Goal: Task Accomplishment & Management: Manage account settings

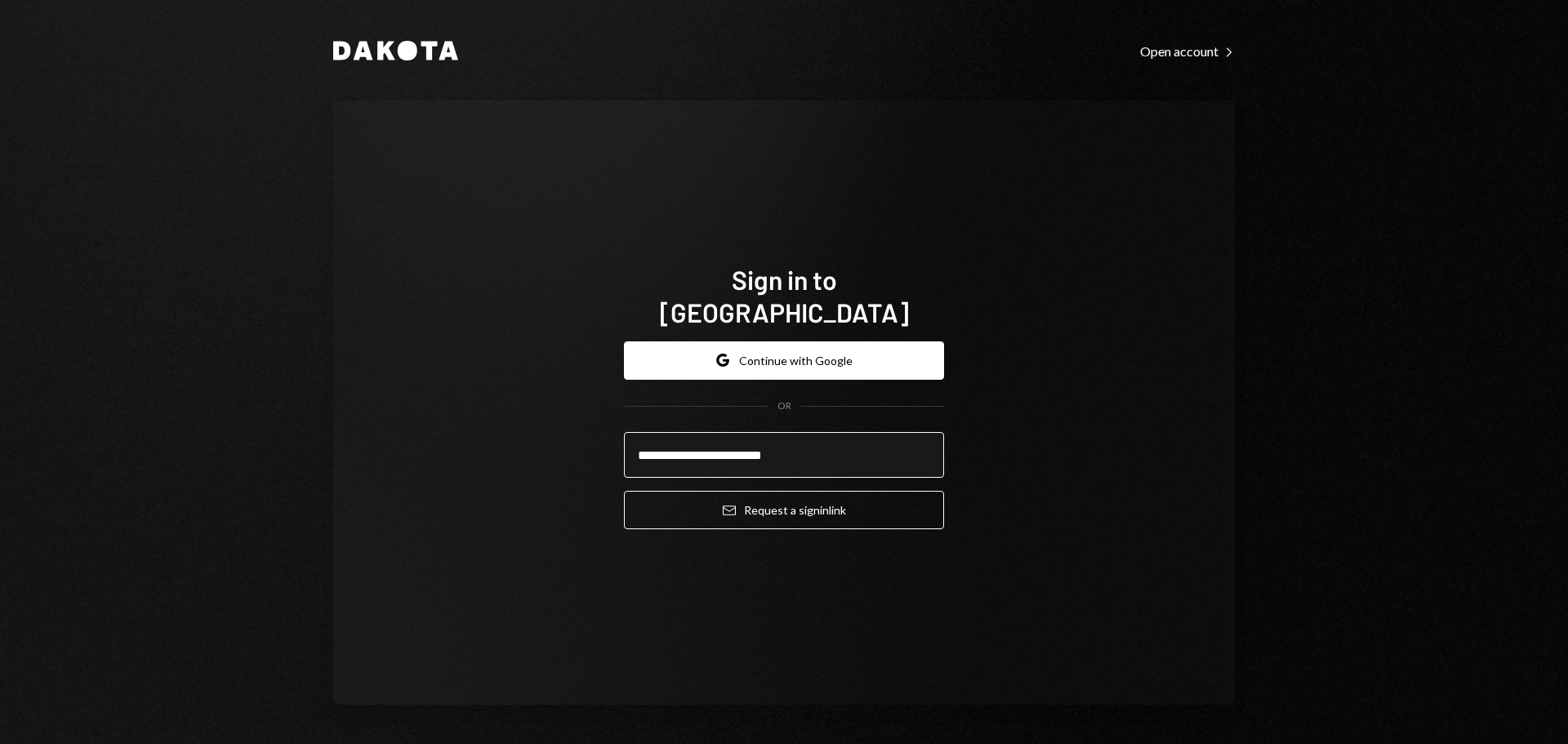
click at [836, 447] on input "**********" at bounding box center [784, 455] width 320 height 45
type input "**********"
click at [624, 491] on button "Email Request a sign in link" at bounding box center [784, 510] width 320 height 38
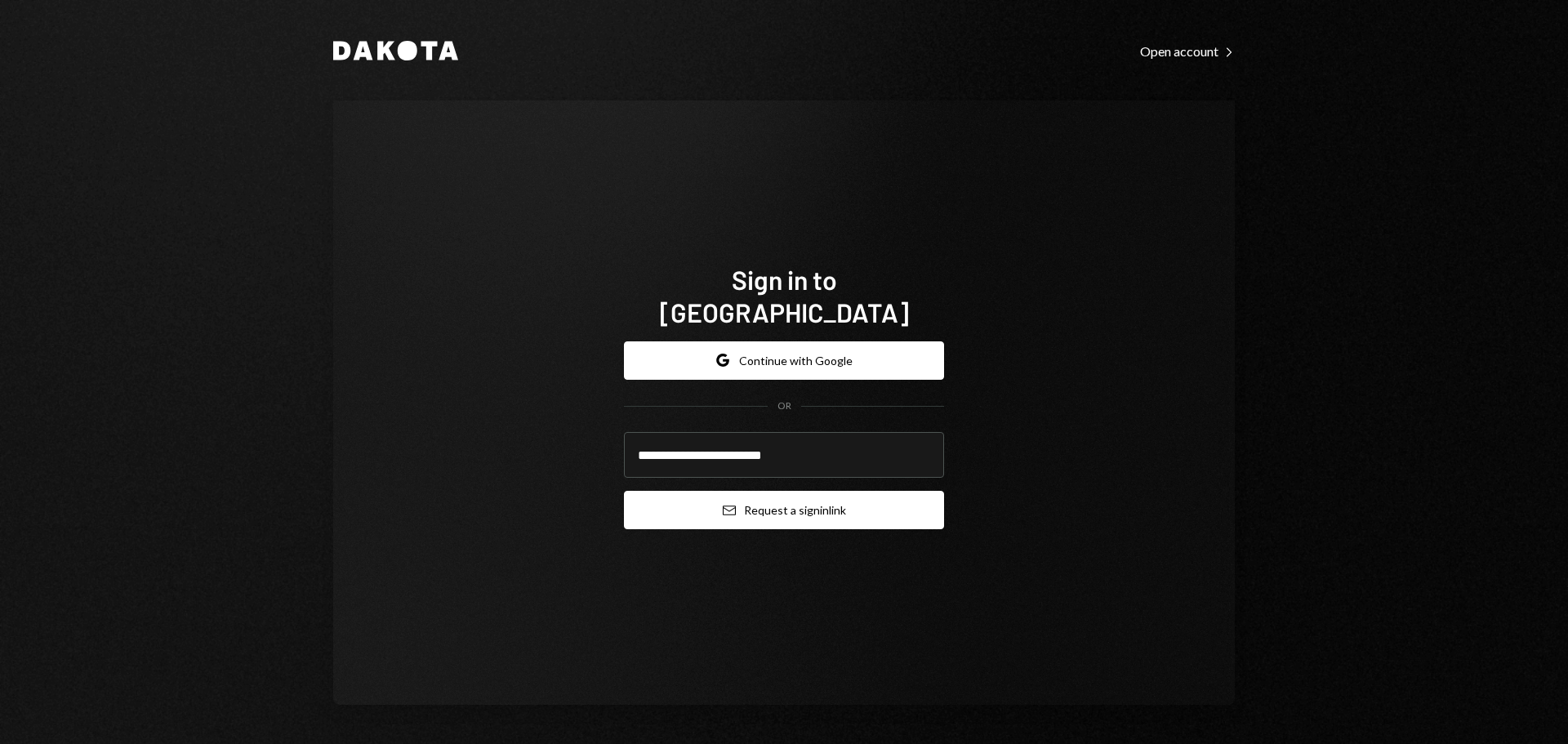
click at [799, 509] on button "Email Request a sign in link" at bounding box center [784, 510] width 320 height 38
type input "**********"
click at [905, 503] on button "Email Request a sign in link" at bounding box center [784, 510] width 320 height 38
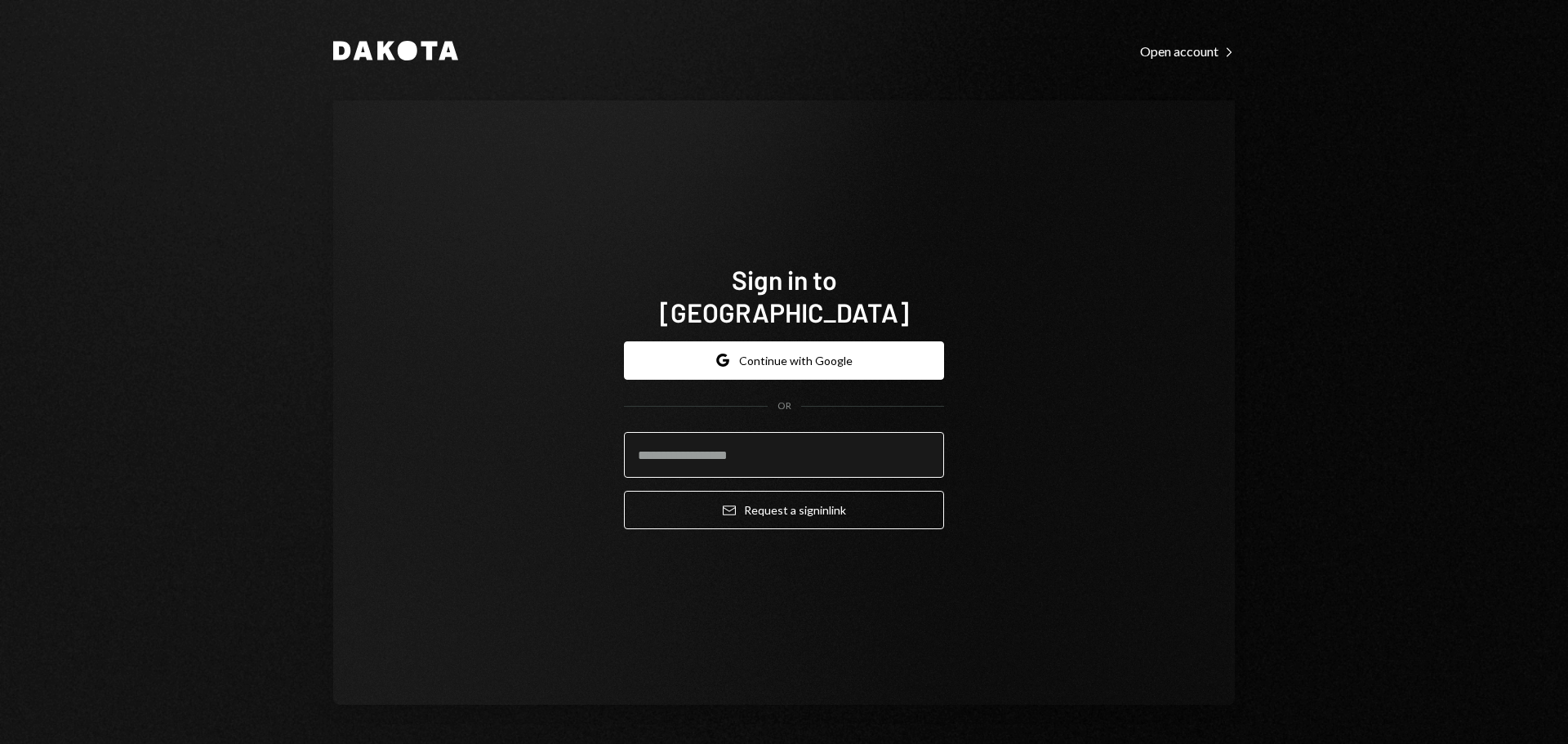
click at [710, 437] on input "email" at bounding box center [784, 455] width 320 height 45
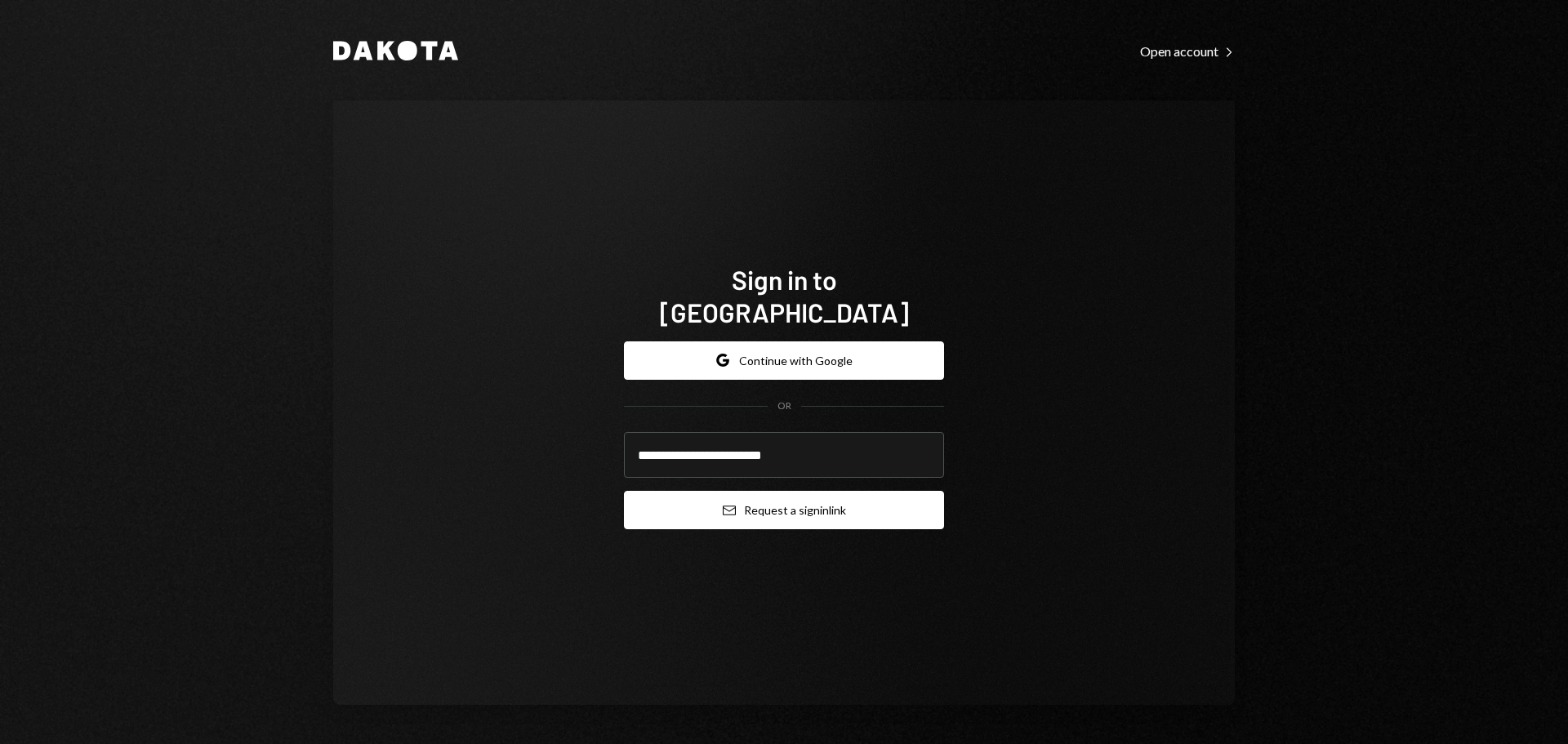
type input "**********"
click at [906, 491] on button "Email Request a sign in link" at bounding box center [784, 510] width 320 height 38
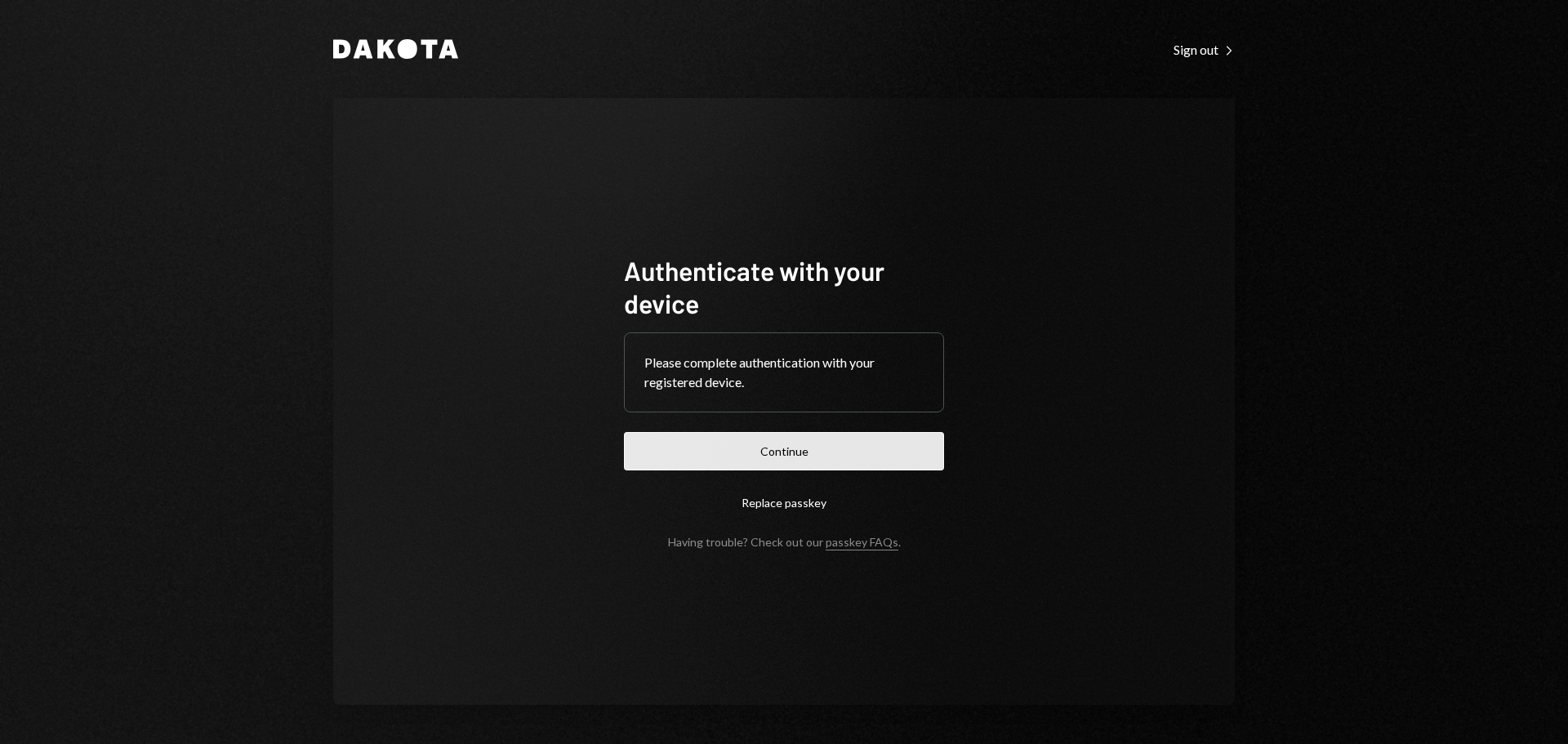
click at [770, 438] on button "Continue" at bounding box center [784, 451] width 320 height 38
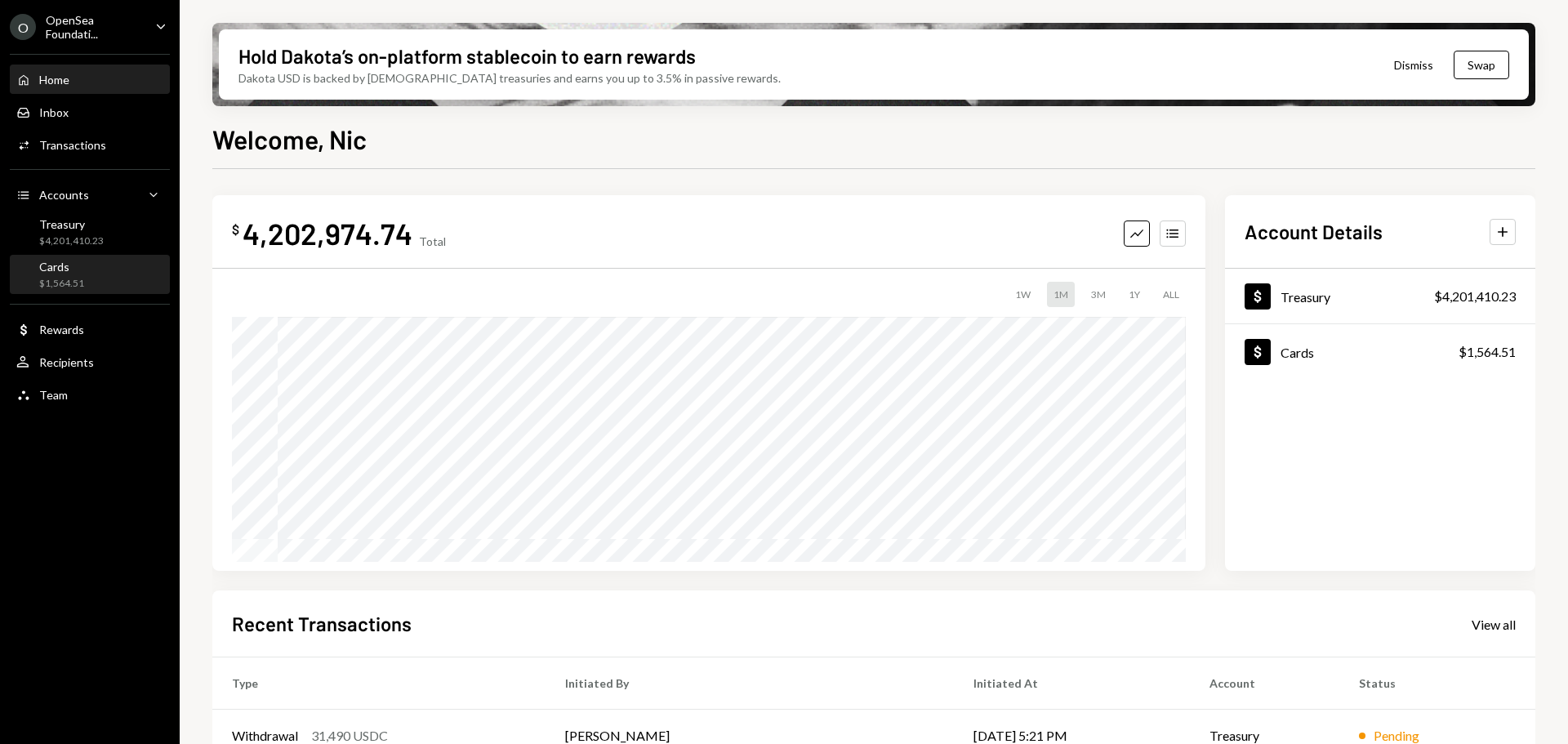
click at [43, 280] on div "$1,564.51" at bounding box center [62, 284] width 45 height 14
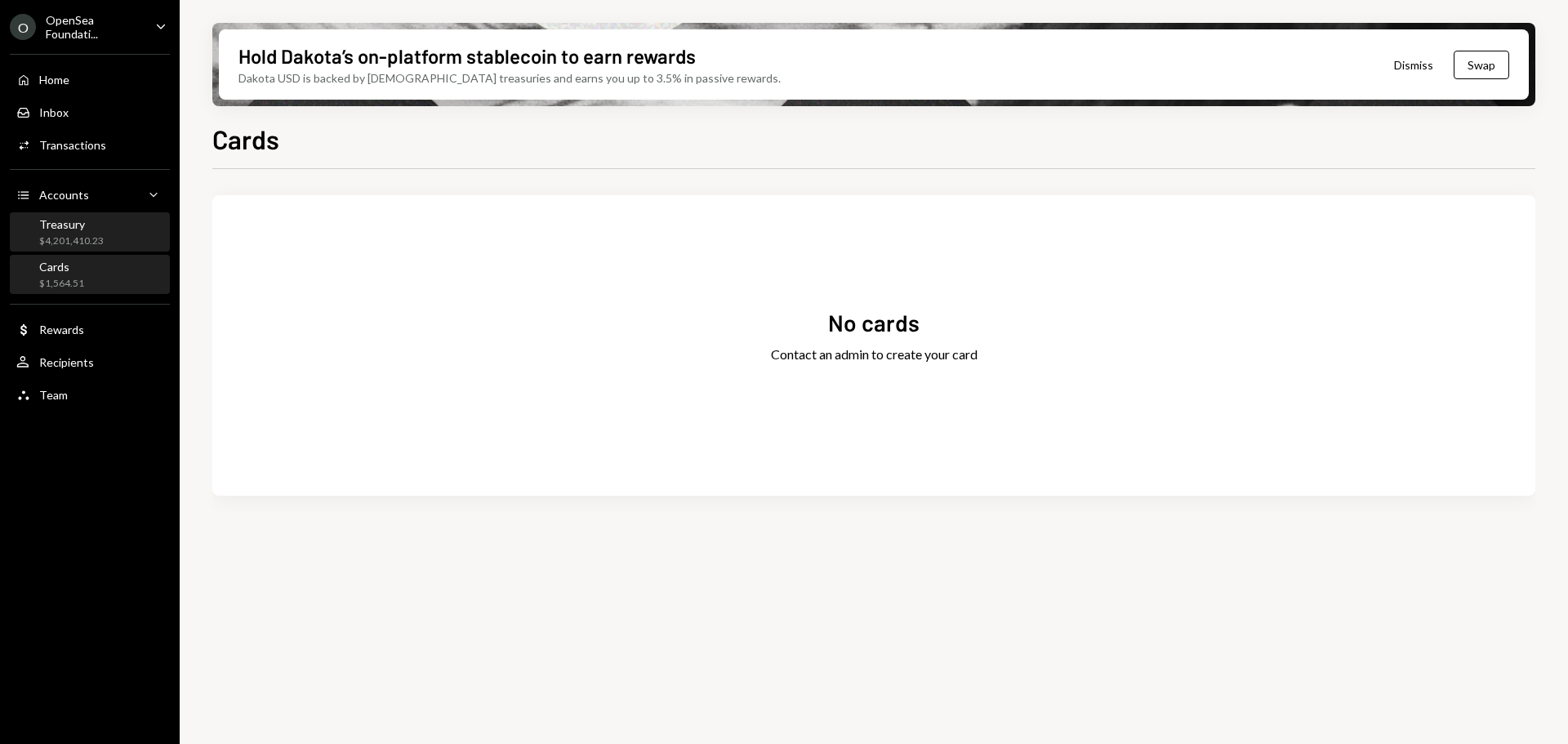
click at [68, 241] on div "$4,201,410.23" at bounding box center [71, 241] width 64 height 14
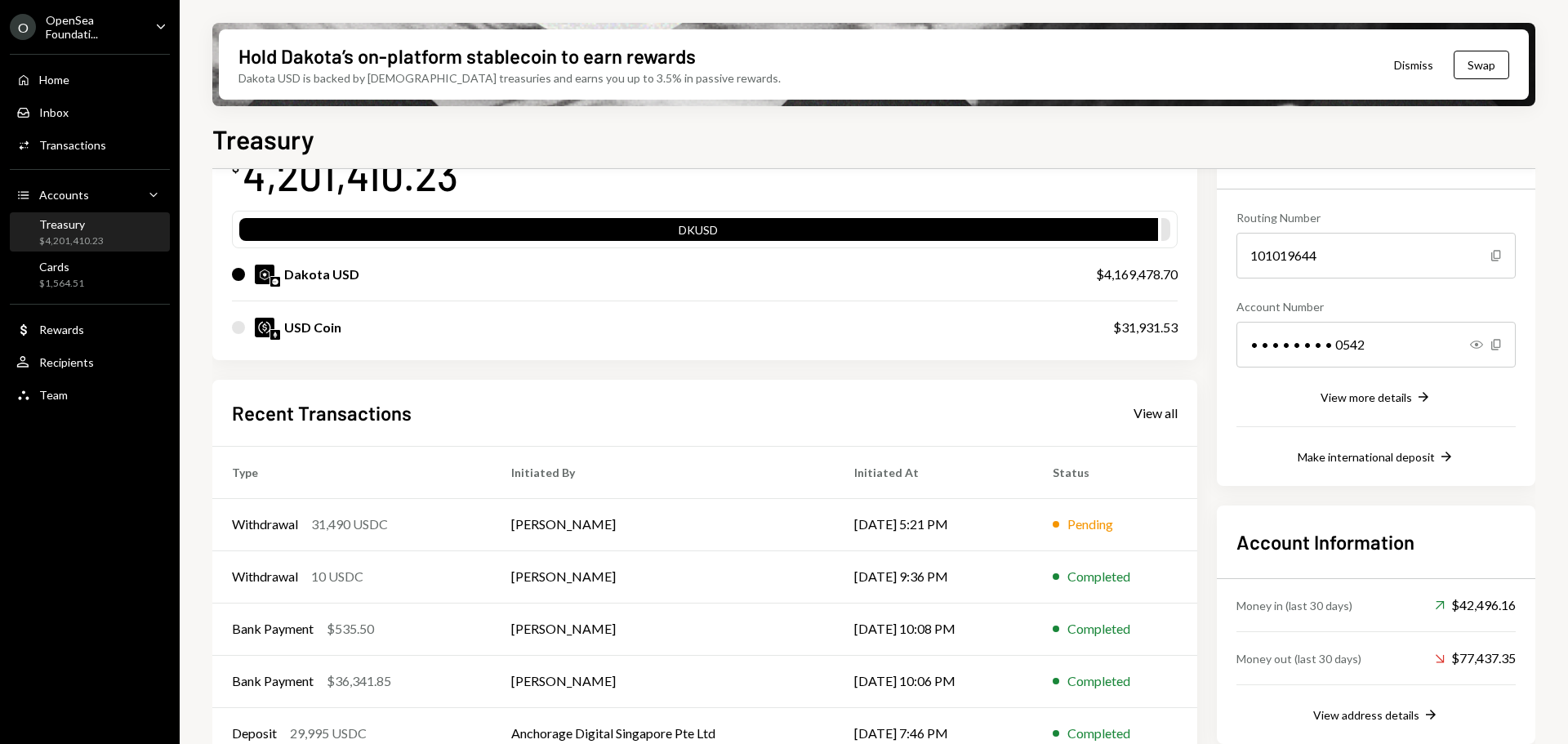
scroll to position [159, 0]
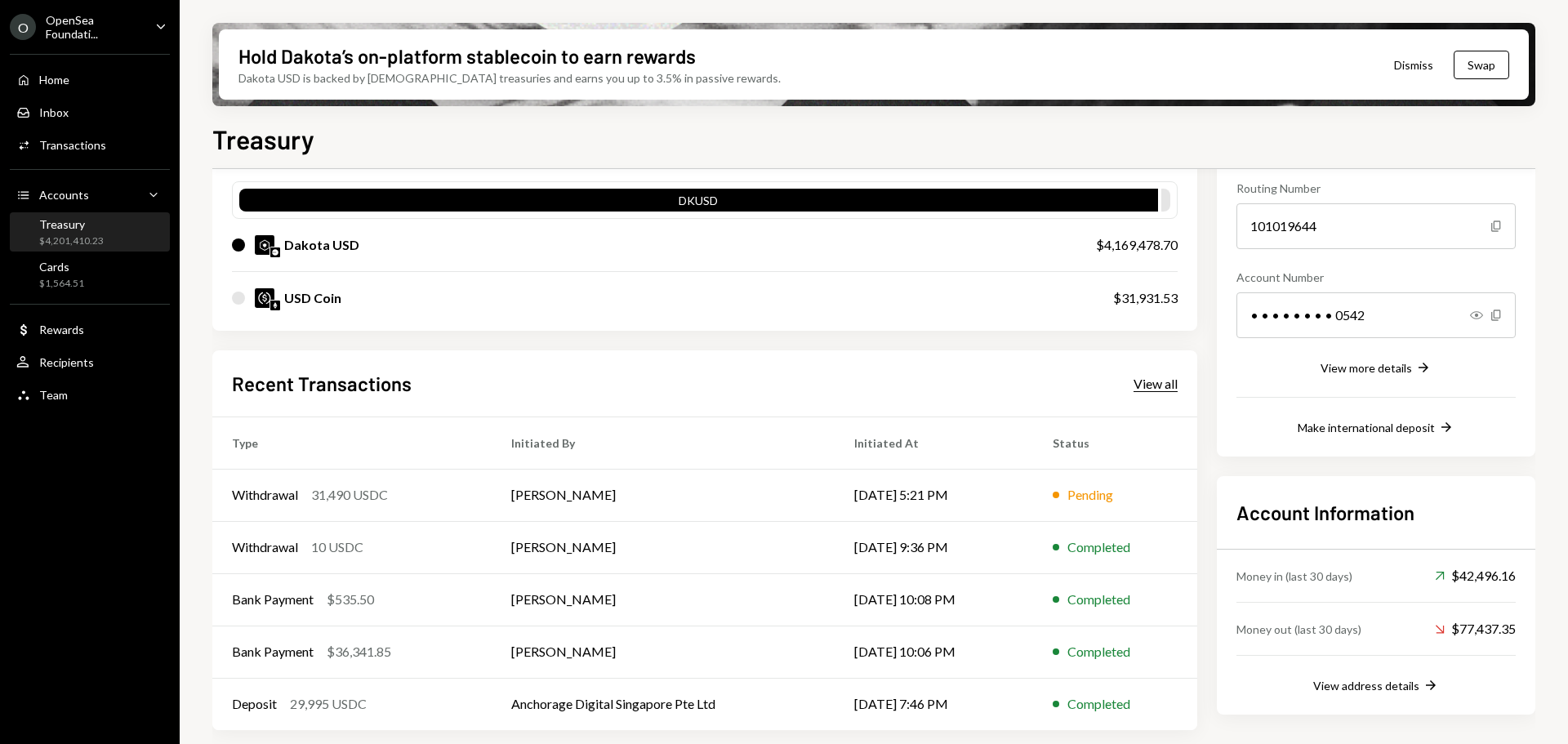
click at [1160, 379] on div "View all" at bounding box center [1155, 384] width 44 height 16
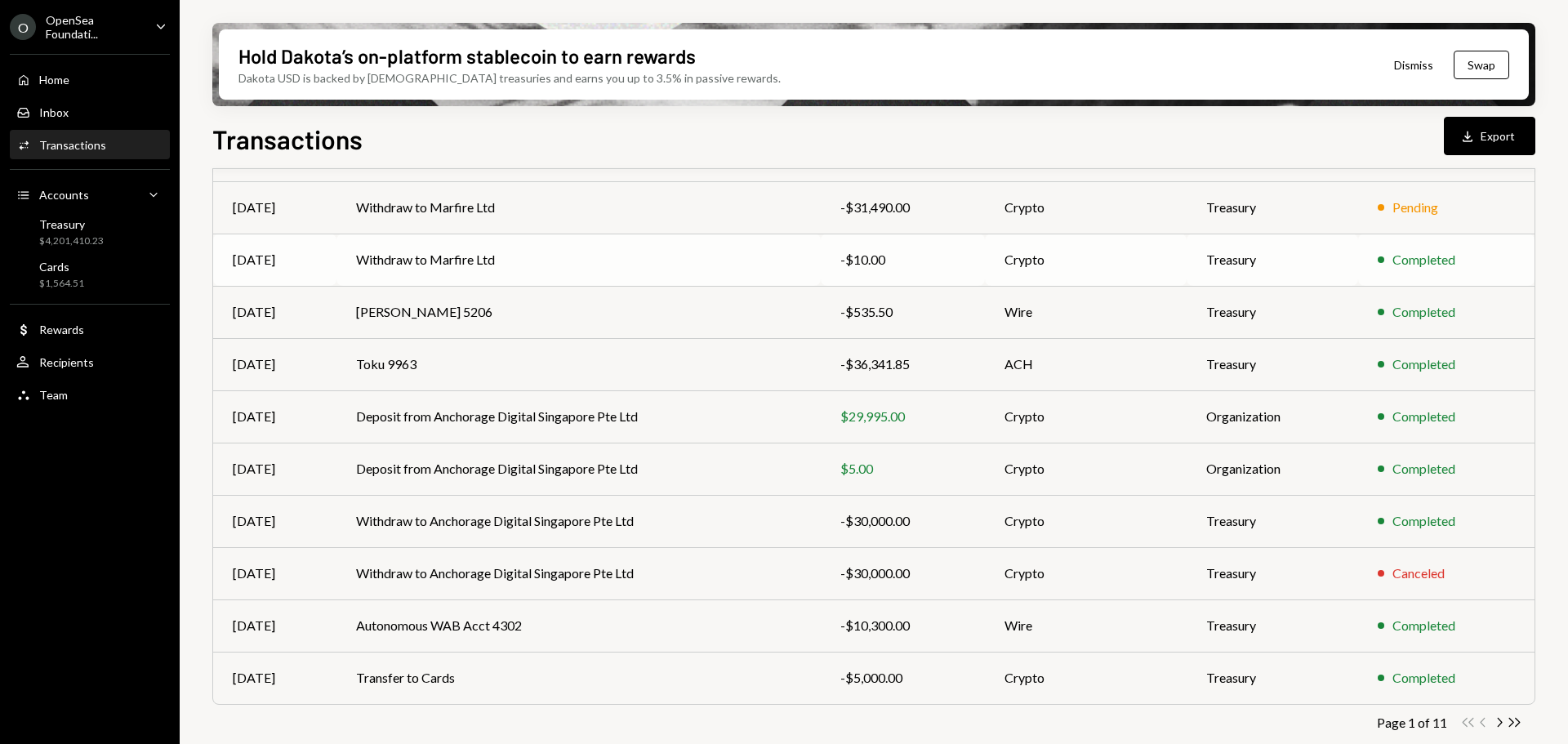
scroll to position [187, 0]
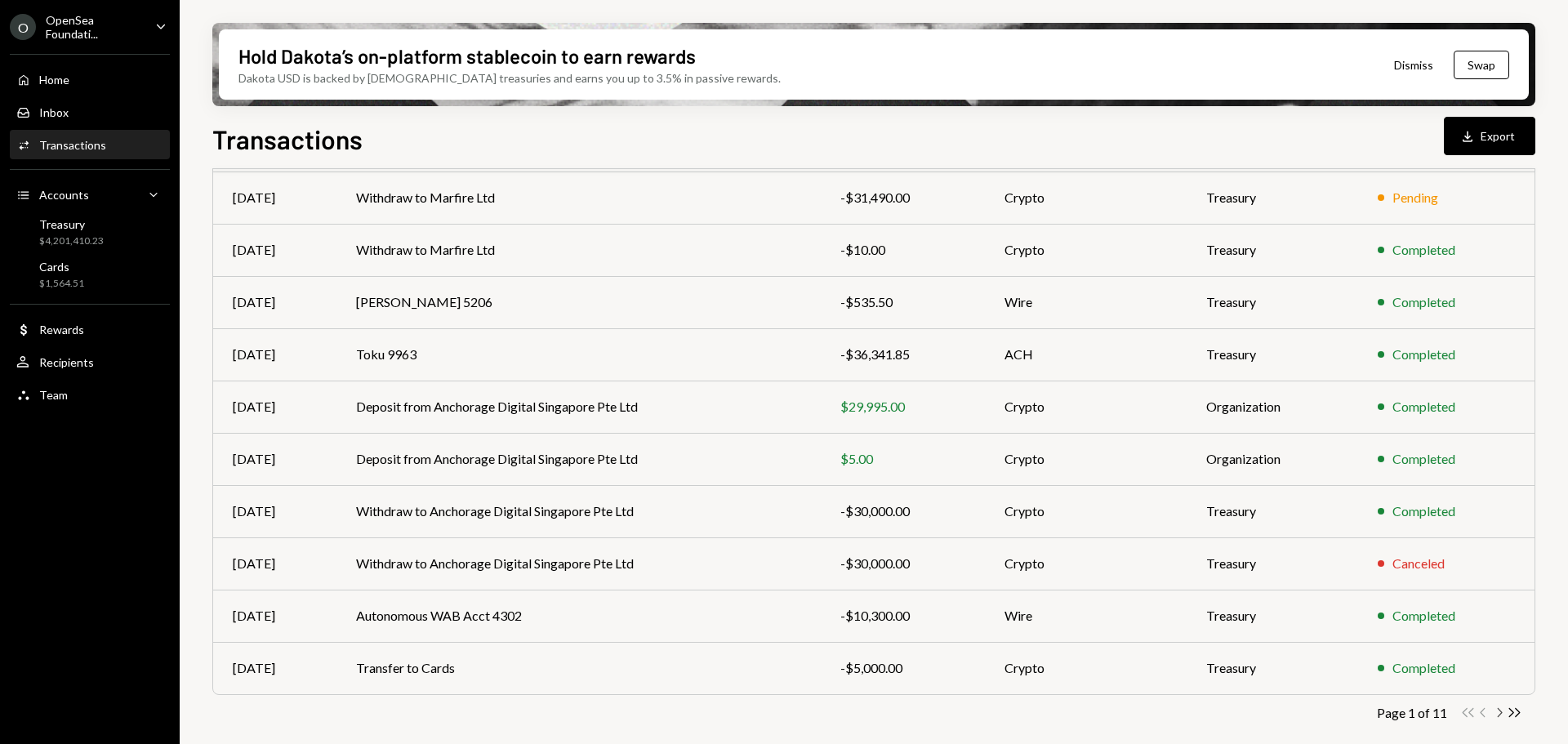
click at [1496, 716] on icon "Chevron Right" at bounding box center [1498, 712] width 15 height 15
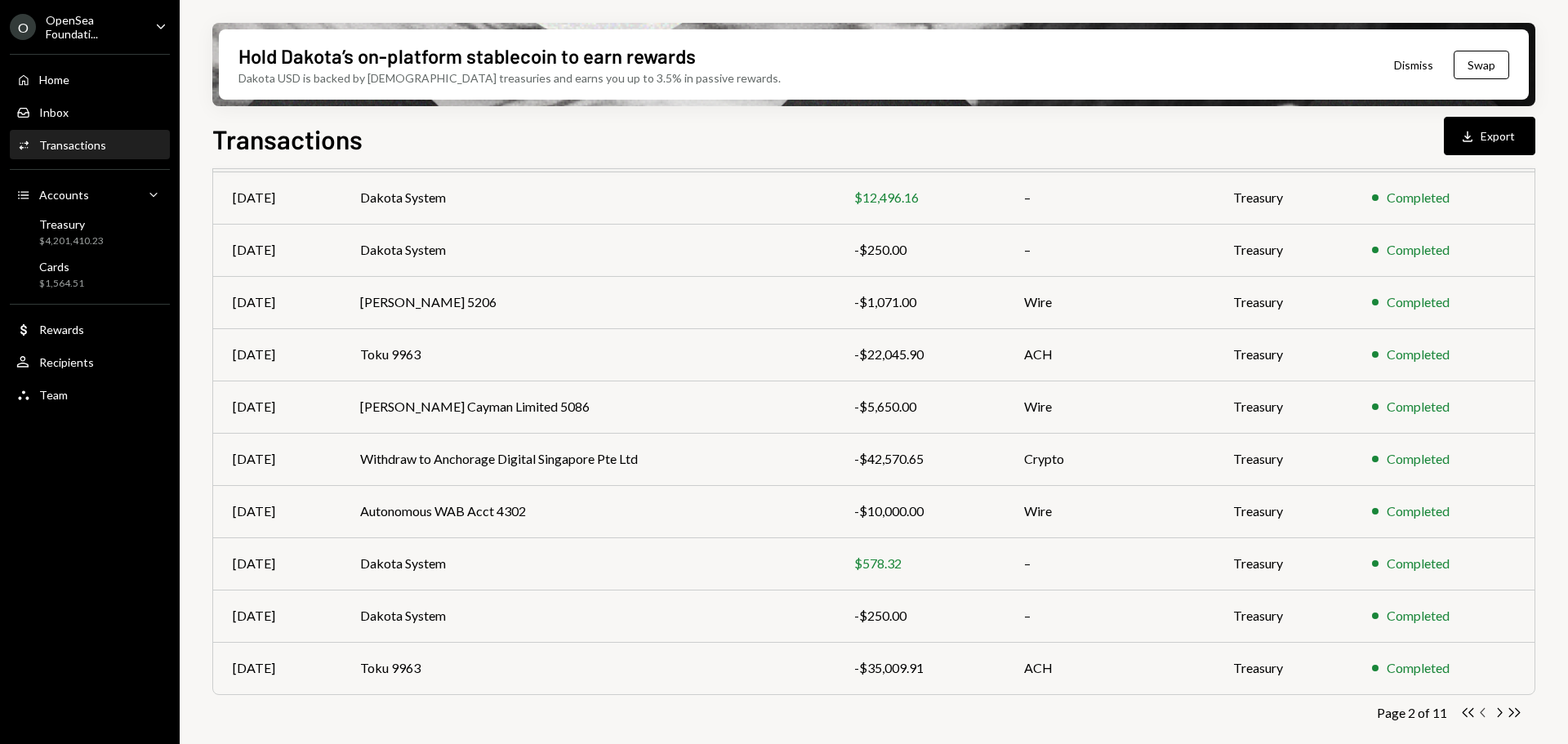
click at [1479, 712] on icon "Chevron Left" at bounding box center [1483, 712] width 15 height 15
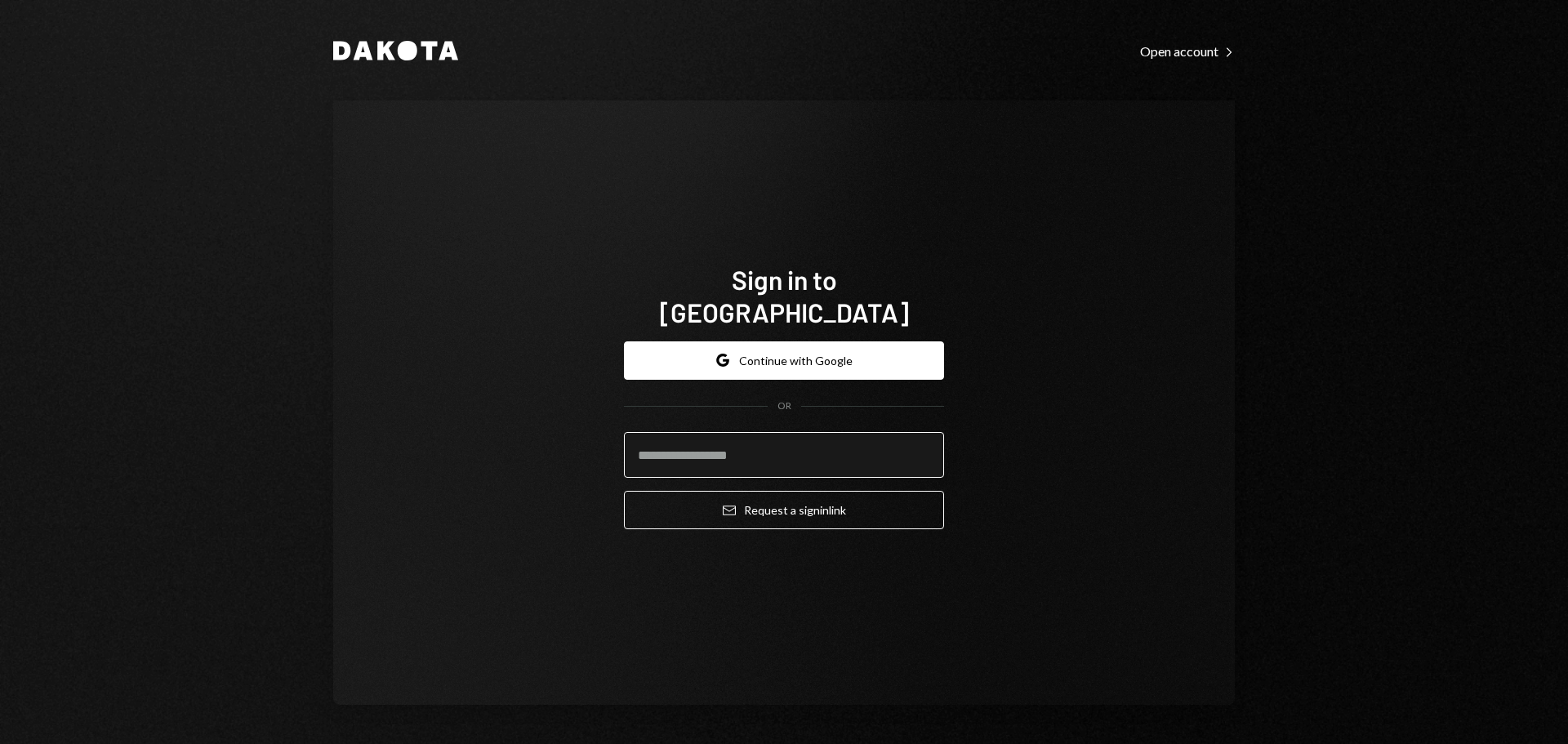
click at [733, 447] on input "email" at bounding box center [784, 455] width 320 height 45
type input "**********"
click at [624, 491] on button "Email Request a sign in link" at bounding box center [784, 510] width 320 height 38
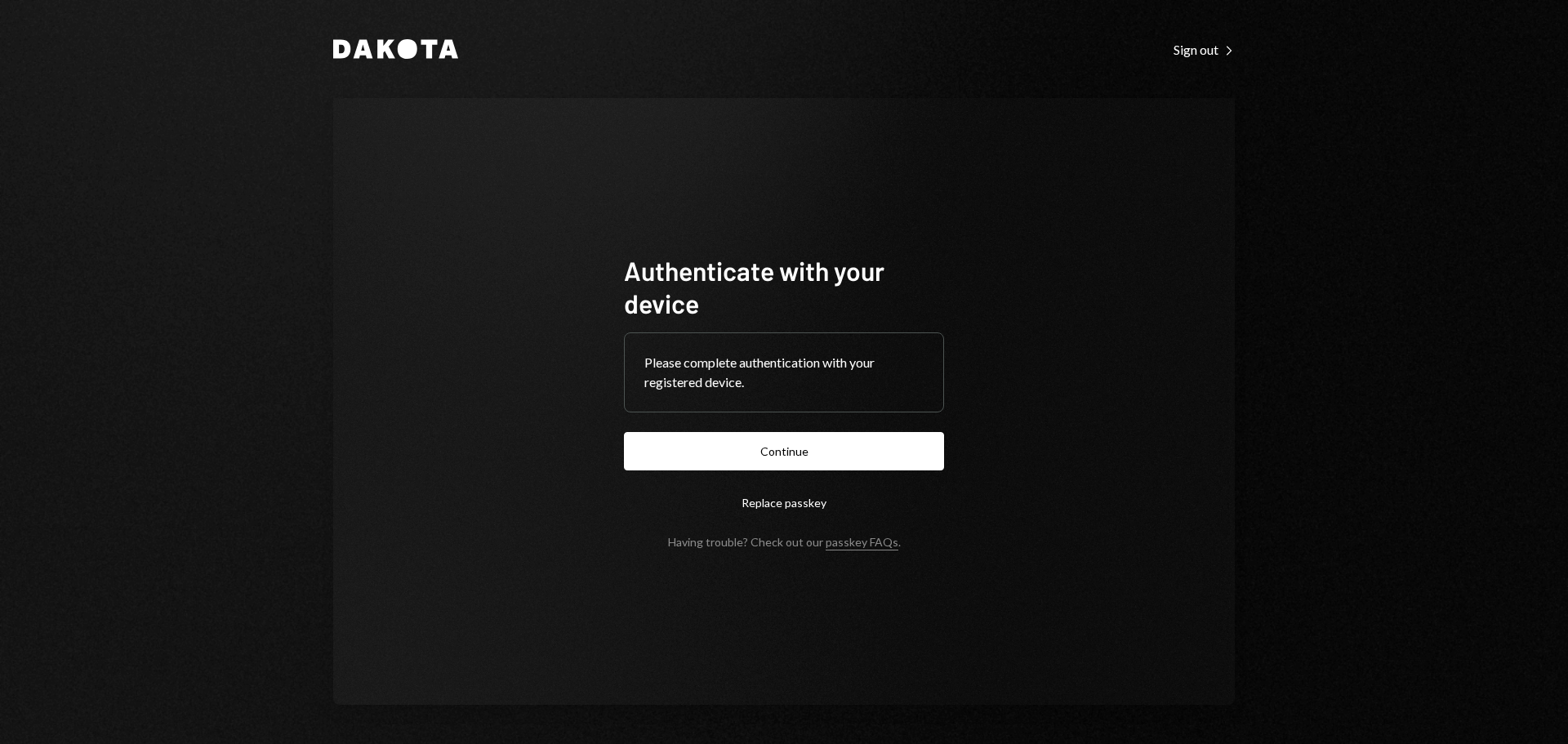
click at [750, 429] on form "Authenticate with your device Please complete authentication with your register…" at bounding box center [784, 401] width 320 height 295
click at [745, 449] on button "Continue" at bounding box center [784, 451] width 320 height 38
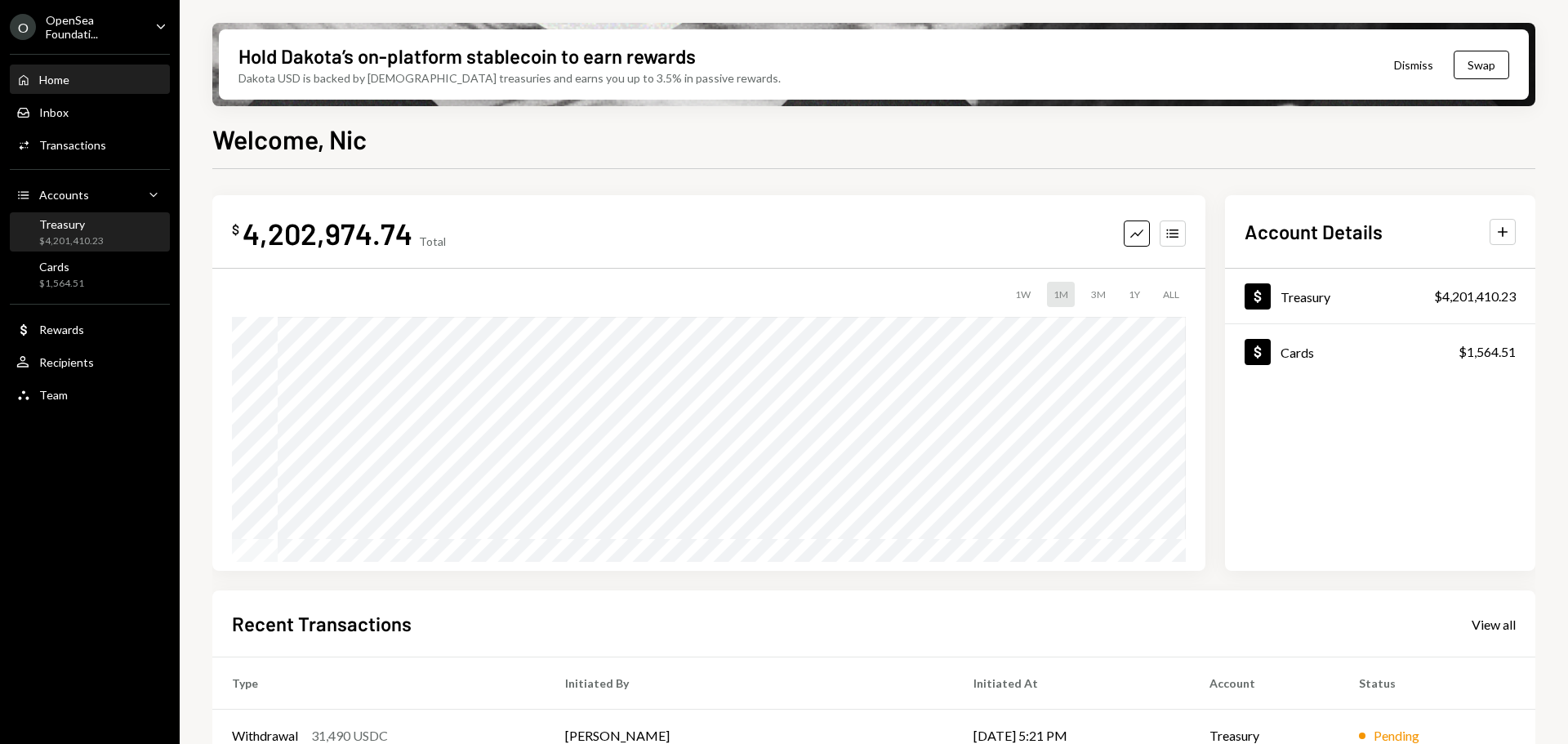
click at [120, 243] on div "Treasury $4,201,410.23" at bounding box center [90, 233] width 147 height 31
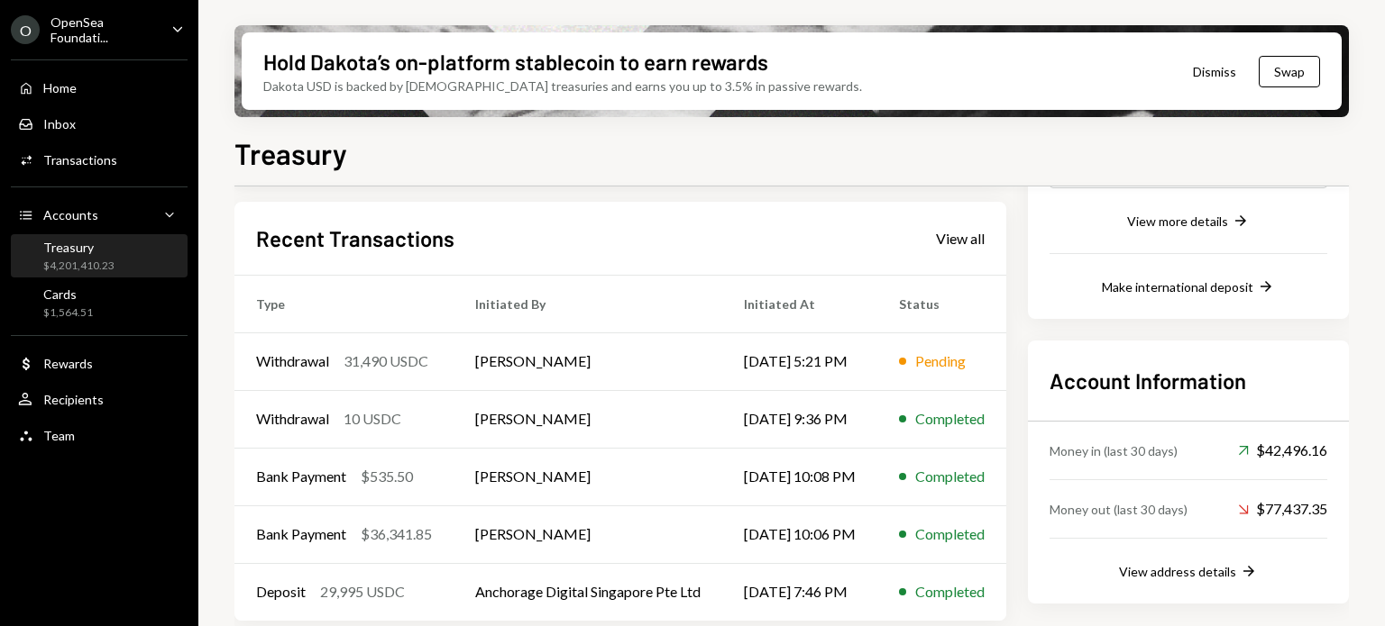
scroll to position [369, 0]
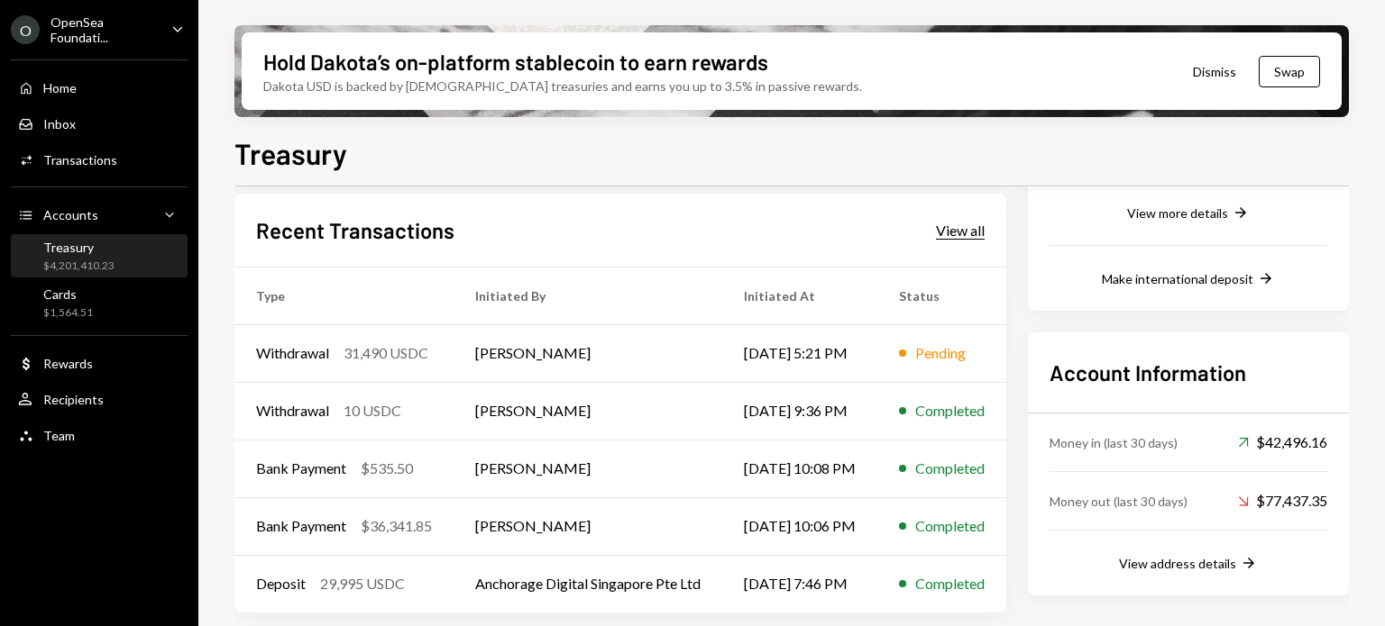
click at [984, 233] on div "View all" at bounding box center [960, 231] width 49 height 18
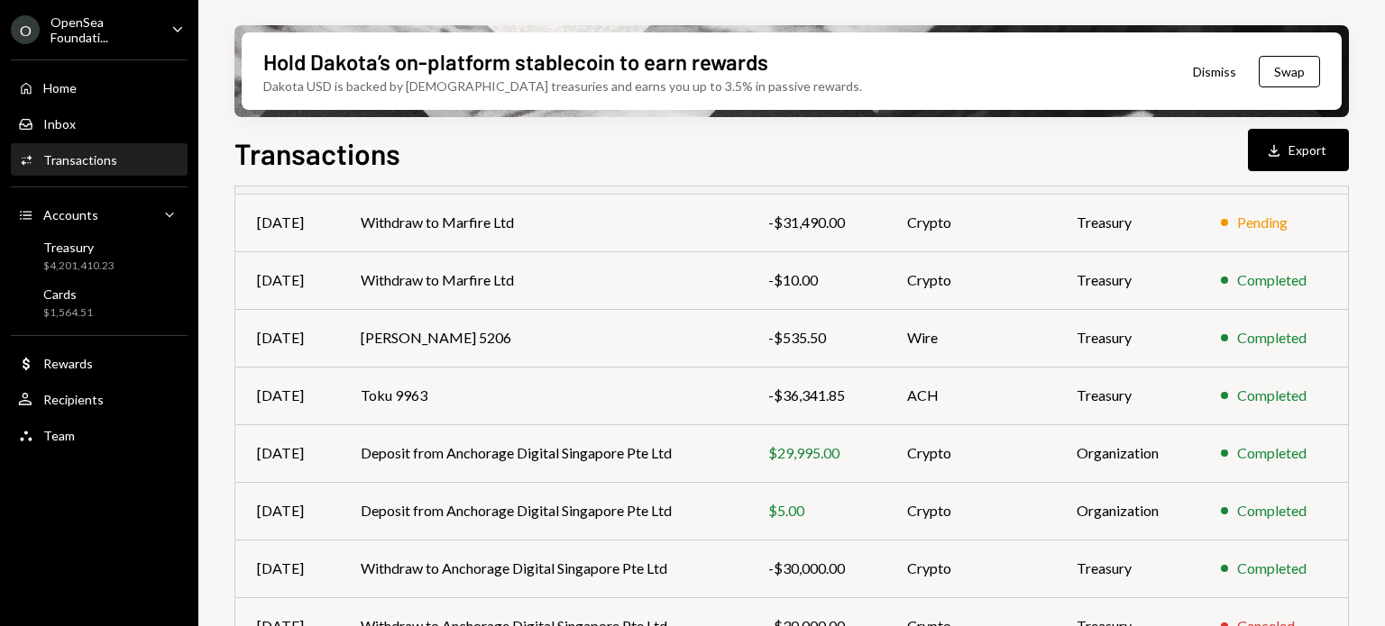
scroll to position [399, 0]
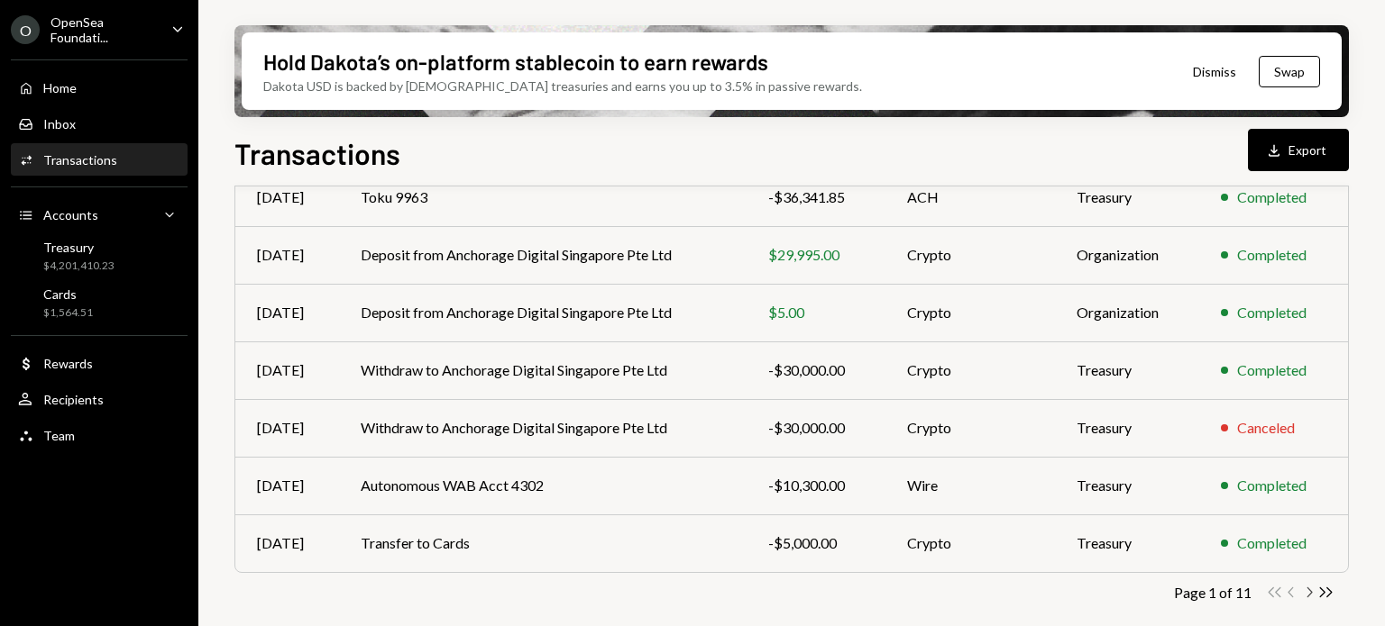
click at [1310, 594] on icon "Chevron Right" at bounding box center [1308, 592] width 17 height 17
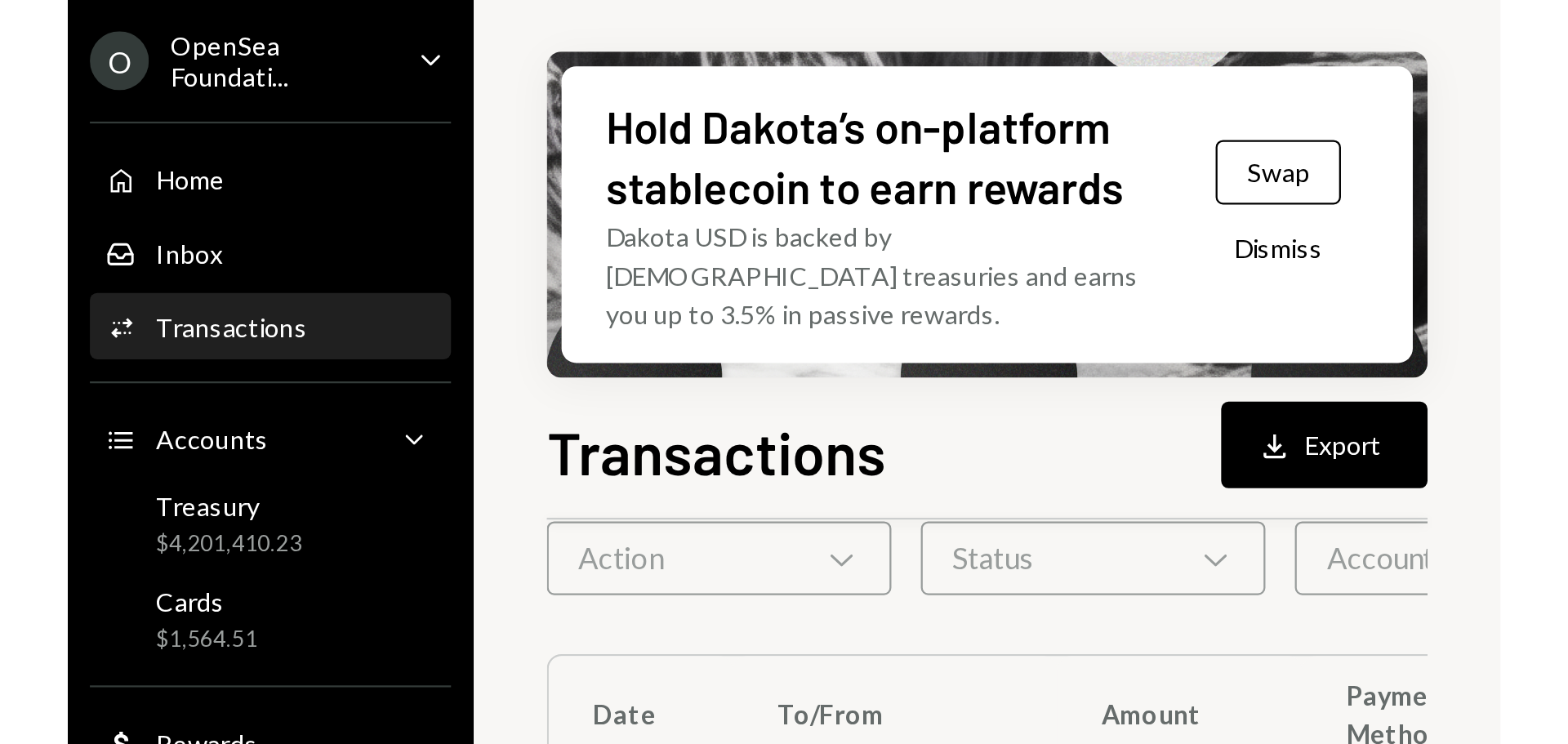
scroll to position [77, 0]
